Goal: Information Seeking & Learning: Learn about a topic

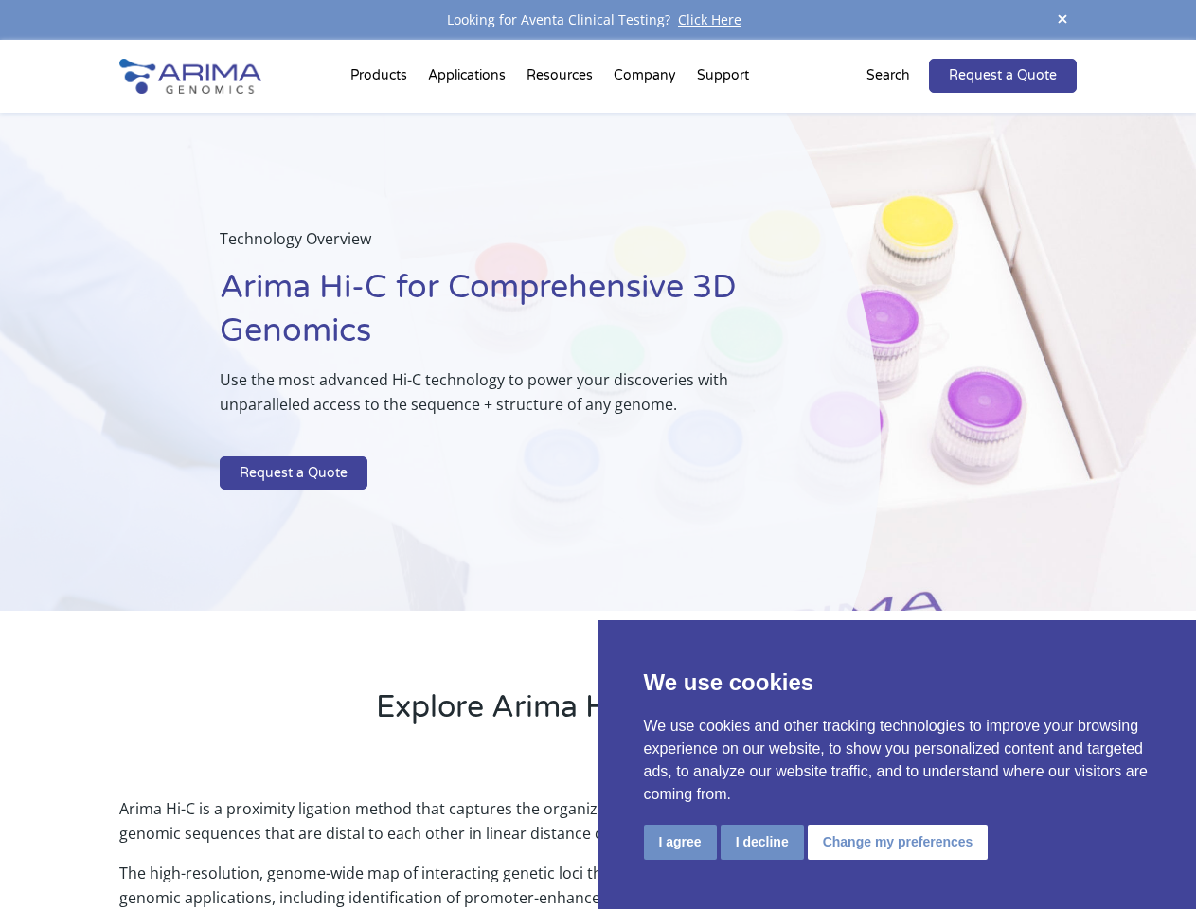
click at [598, 455] on p at bounding box center [503, 444] width 566 height 25
click at [680, 842] on button "I agree" at bounding box center [680, 842] width 73 height 35
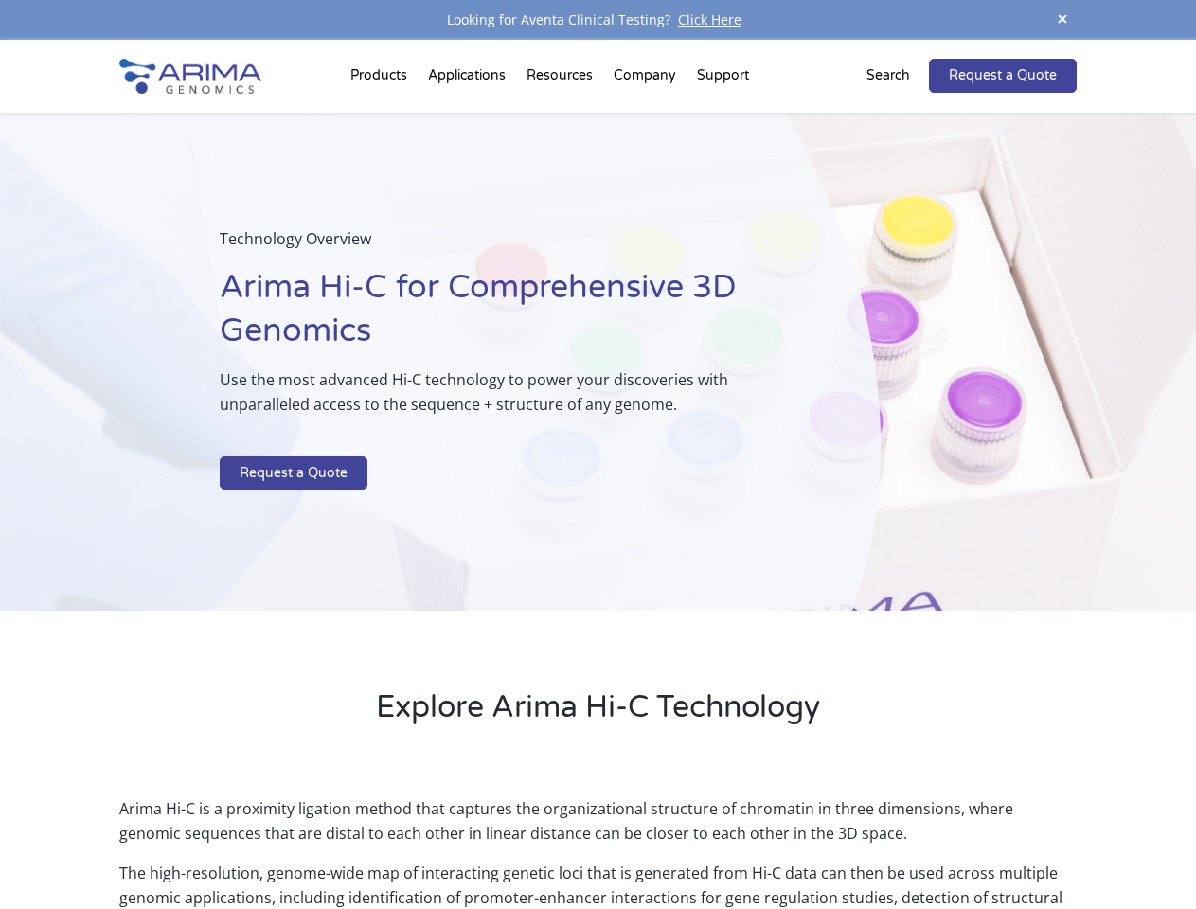
click at [762, 842] on p "Arima Hi-C is a proximity ligation method that captures the organizational stru…" at bounding box center [597, 829] width 957 height 64
click at [895, 842] on p "Arima Hi-C is a proximity ligation method that captures the organizational stru…" at bounding box center [597, 829] width 957 height 64
click at [1063, 20] on span at bounding box center [1063, 21] width 28 height 26
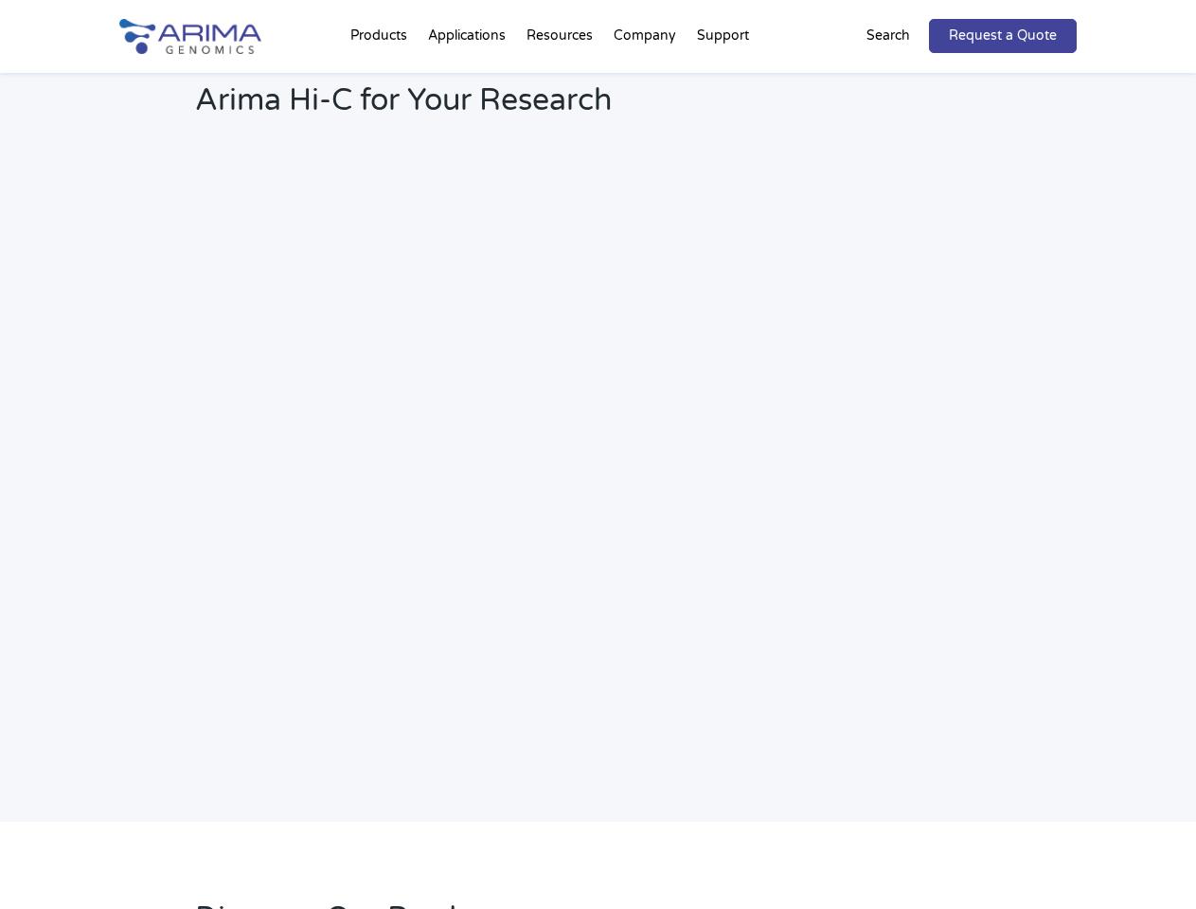
click at [562, 80] on h2 "Webinar: Hear More About the Benefits of Arima Hi-C for Your Research" at bounding box center [509, 86] width 629 height 99
click at [646, 80] on h2 "Webinar: Hear More About the Benefits of Arima Hi-C for Your Research" at bounding box center [509, 86] width 629 height 99
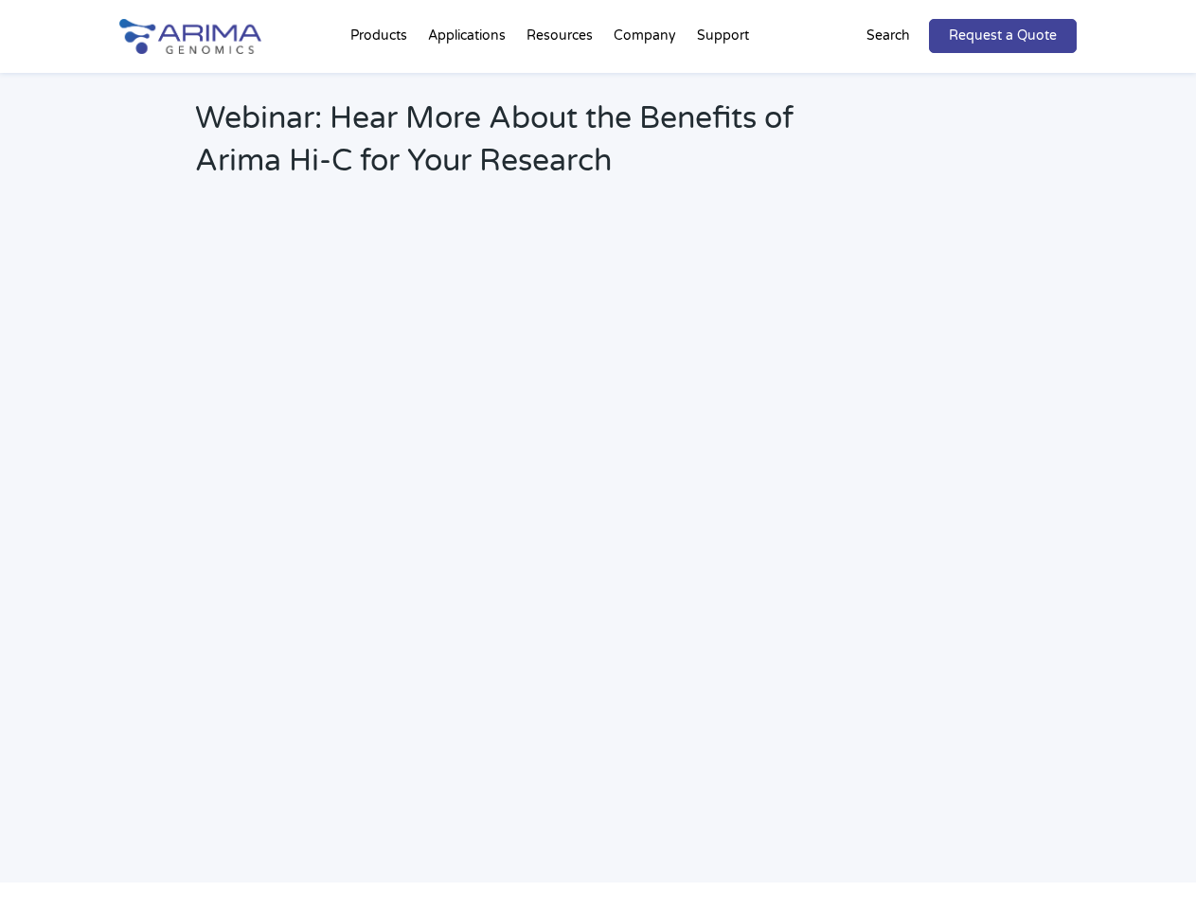
click at [723, 98] on h2 "Webinar: Hear More About the Benefits of Arima Hi-C for Your Research" at bounding box center [509, 147] width 629 height 99
